Goal: Information Seeking & Learning: Learn about a topic

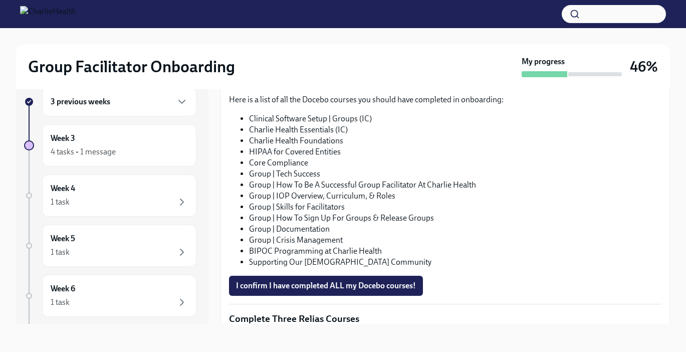
scroll to position [559, 0]
click at [308, 292] on span "I confirm I have completed ALL my Docebo courses!" at bounding box center [326, 287] width 180 height 10
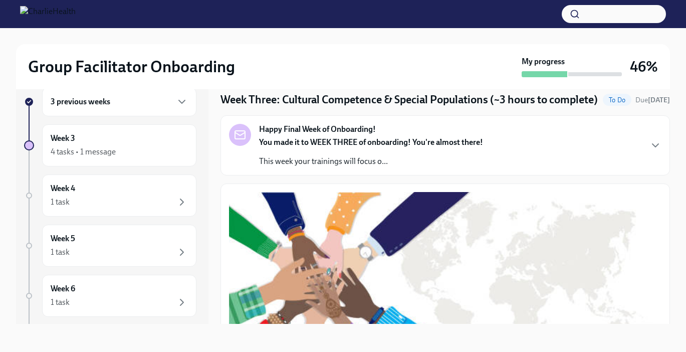
scroll to position [0, 0]
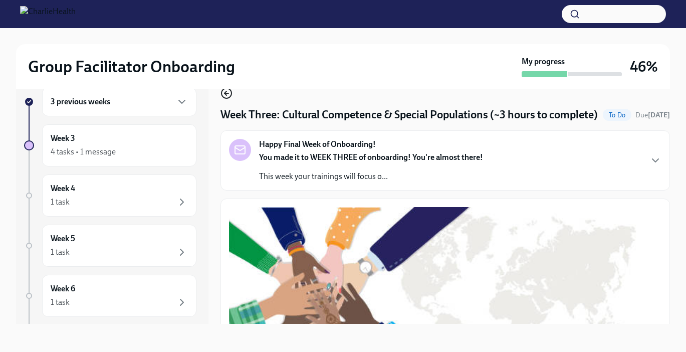
click at [224, 95] on icon "button" at bounding box center [227, 93] width 12 height 12
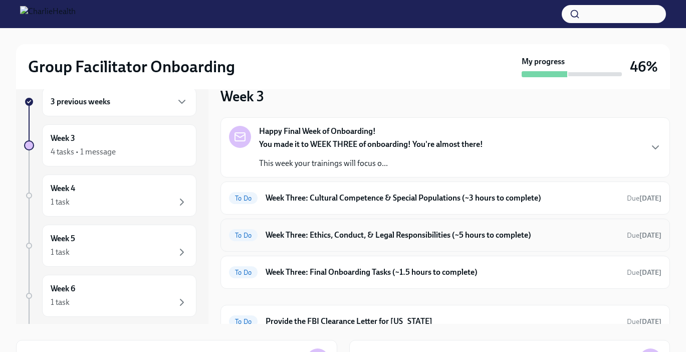
click at [368, 235] on h6 "Week Three: Ethics, Conduct, & Legal Responsibilities (~5 hours to complete)" at bounding box center [443, 235] width 354 height 11
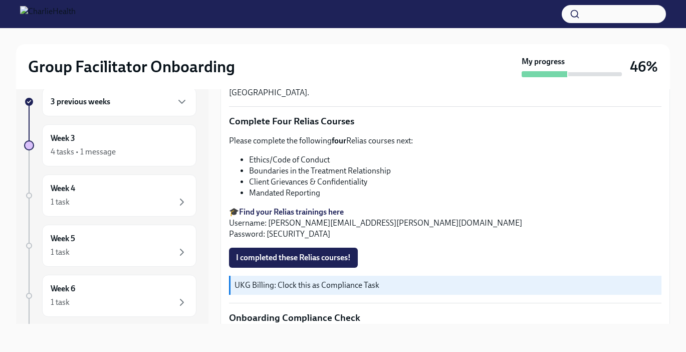
scroll to position [447, 0]
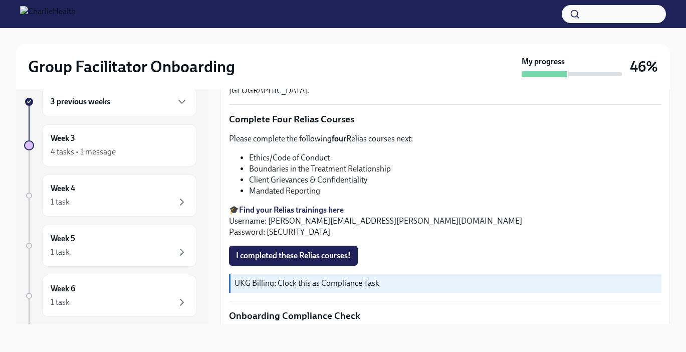
click at [296, 205] on strong "Find your Relias trainings here" at bounding box center [291, 210] width 105 height 10
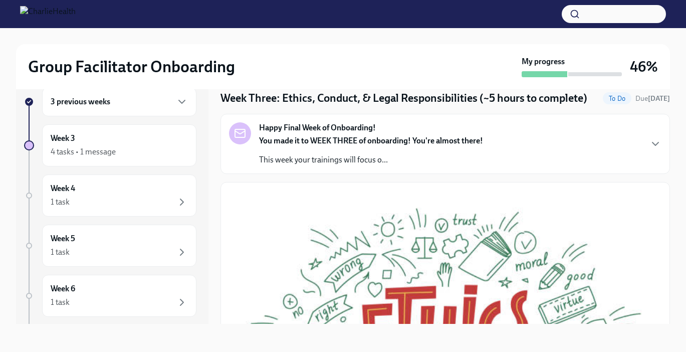
scroll to position [0, 0]
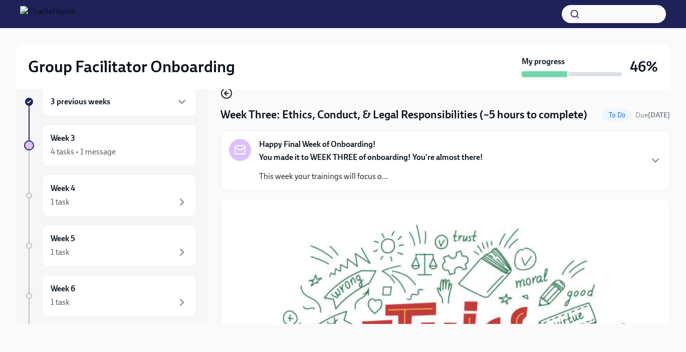
click at [226, 93] on icon "button" at bounding box center [227, 93] width 4 height 0
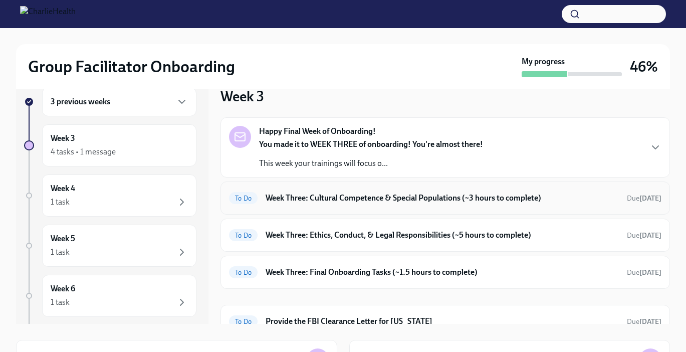
click at [375, 198] on h6 "Week Three: Cultural Competence & Special Populations (~3 hours to complete)" at bounding box center [443, 198] width 354 height 11
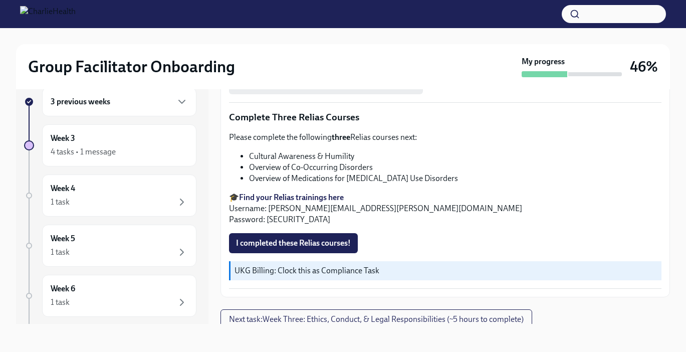
scroll to position [762, 0]
